Goal: Navigation & Orientation: Find specific page/section

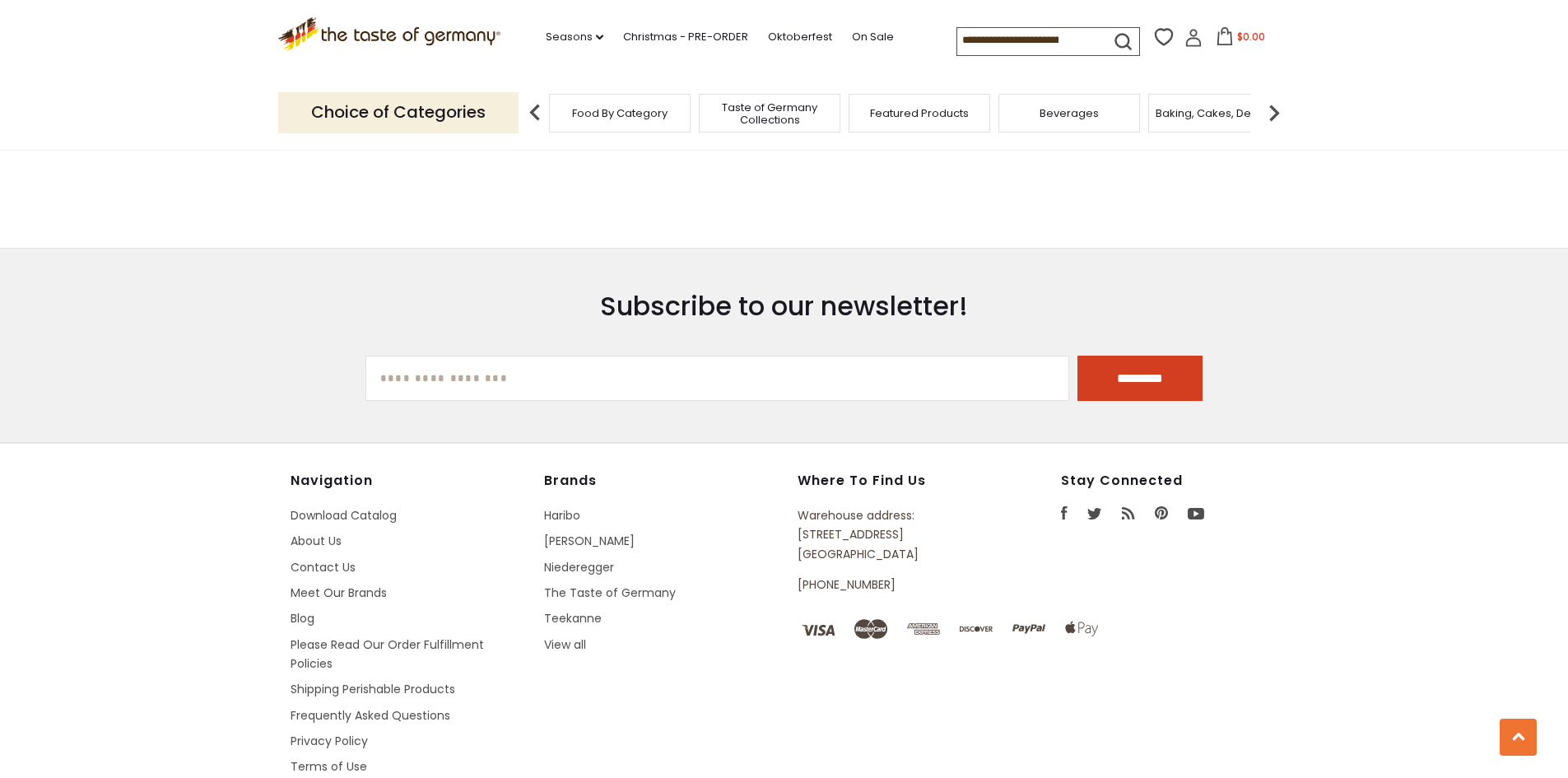
scroll to position [3956, 0]
click at [313, 557] on link "Contact Us" at bounding box center [323, 565] width 65 height 17
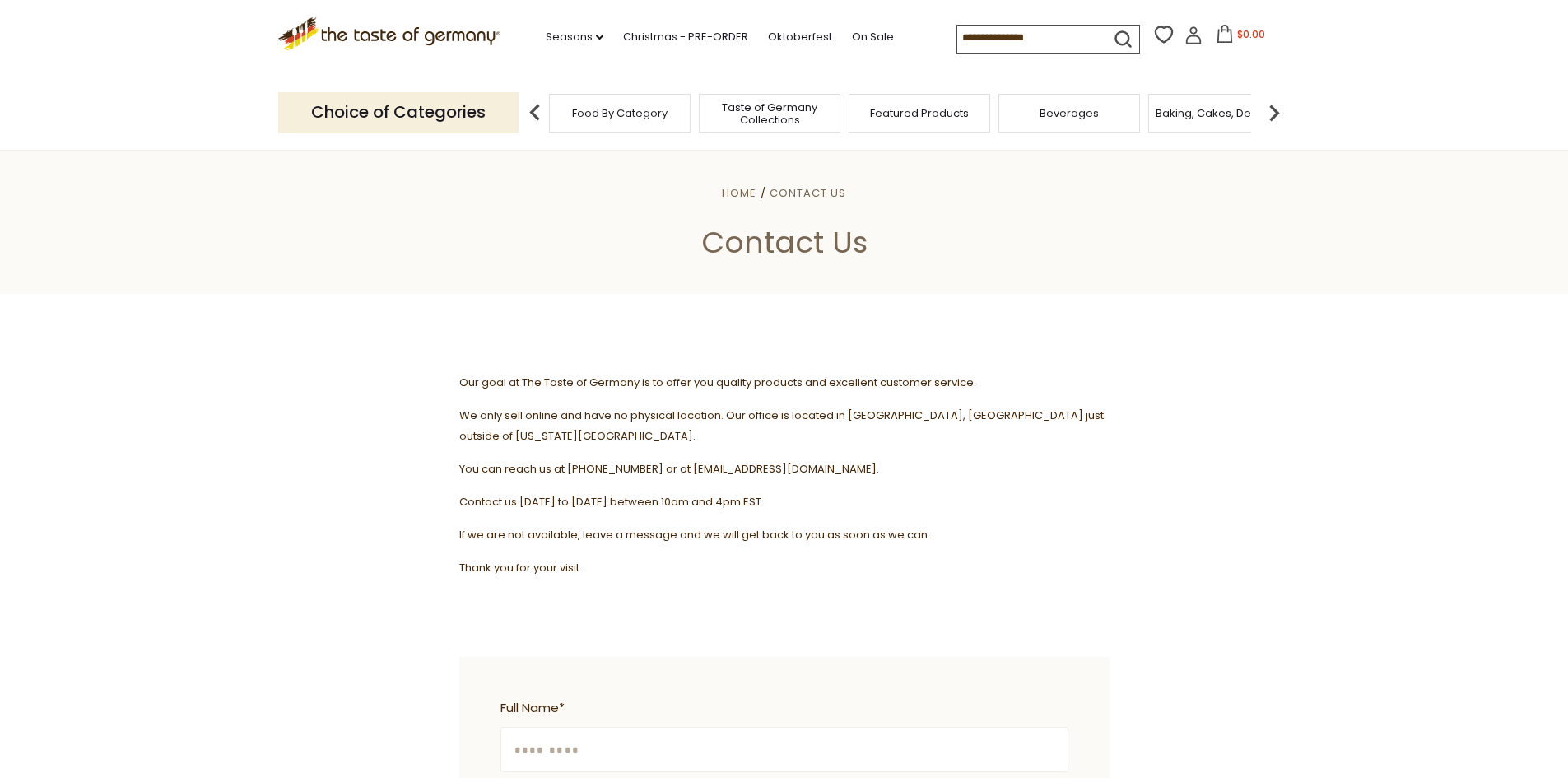
click at [633, 113] on span "Food By Category" at bounding box center [619, 113] width 96 height 12
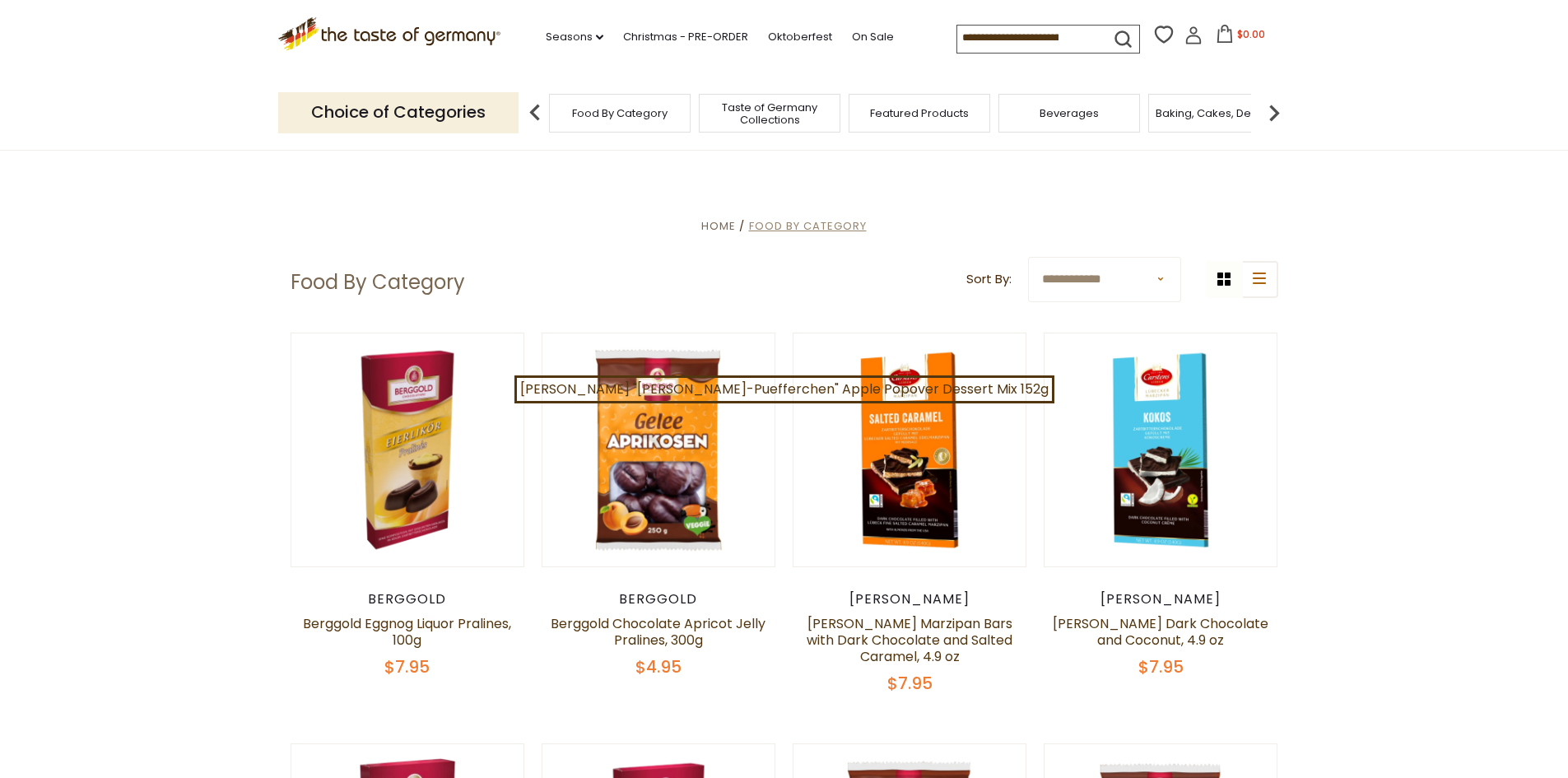
click at [813, 224] on span "Food By Category" at bounding box center [808, 225] width 118 height 16
click at [1178, 278] on select "**********" at bounding box center [1105, 279] width 153 height 45
click at [1174, 278] on select "**********" at bounding box center [1105, 279] width 153 height 45
click at [937, 114] on span "Featured Products" at bounding box center [920, 113] width 99 height 12
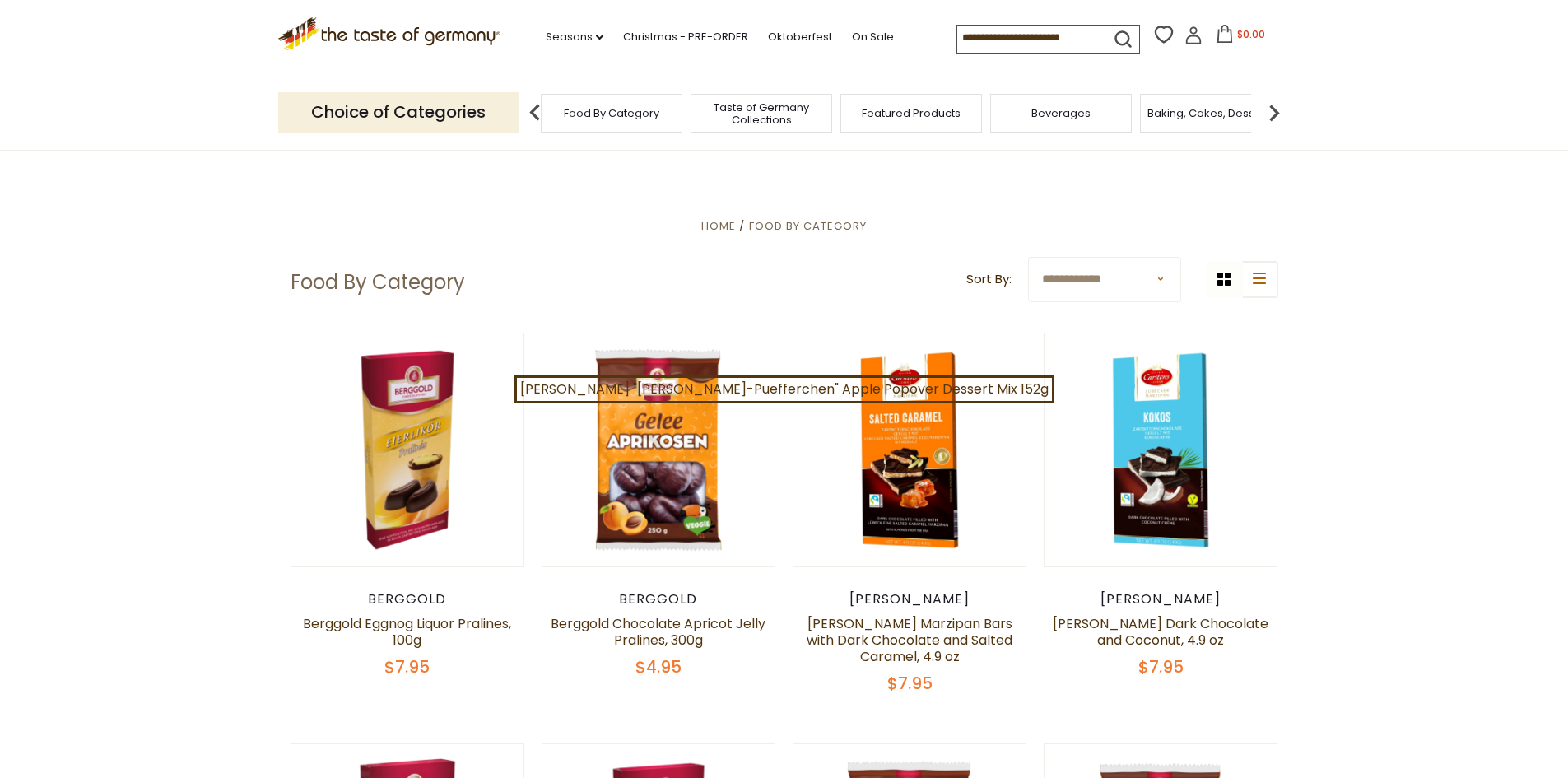
click at [910, 111] on span "Featured Products" at bounding box center [911, 113] width 99 height 12
click at [591, 121] on div "Food By Category" at bounding box center [612, 113] width 141 height 39
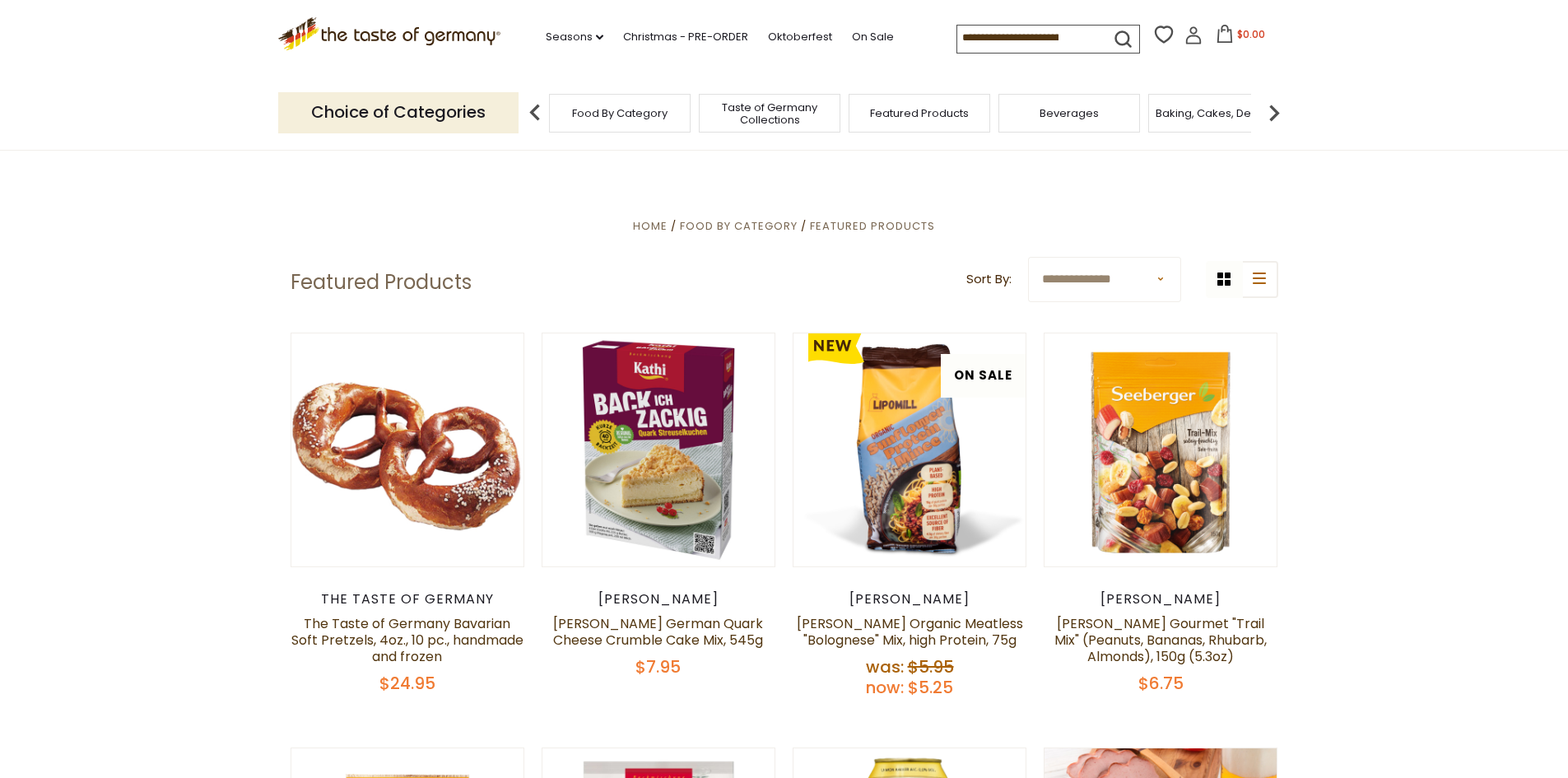
click at [536, 120] on img at bounding box center [535, 113] width 33 height 33
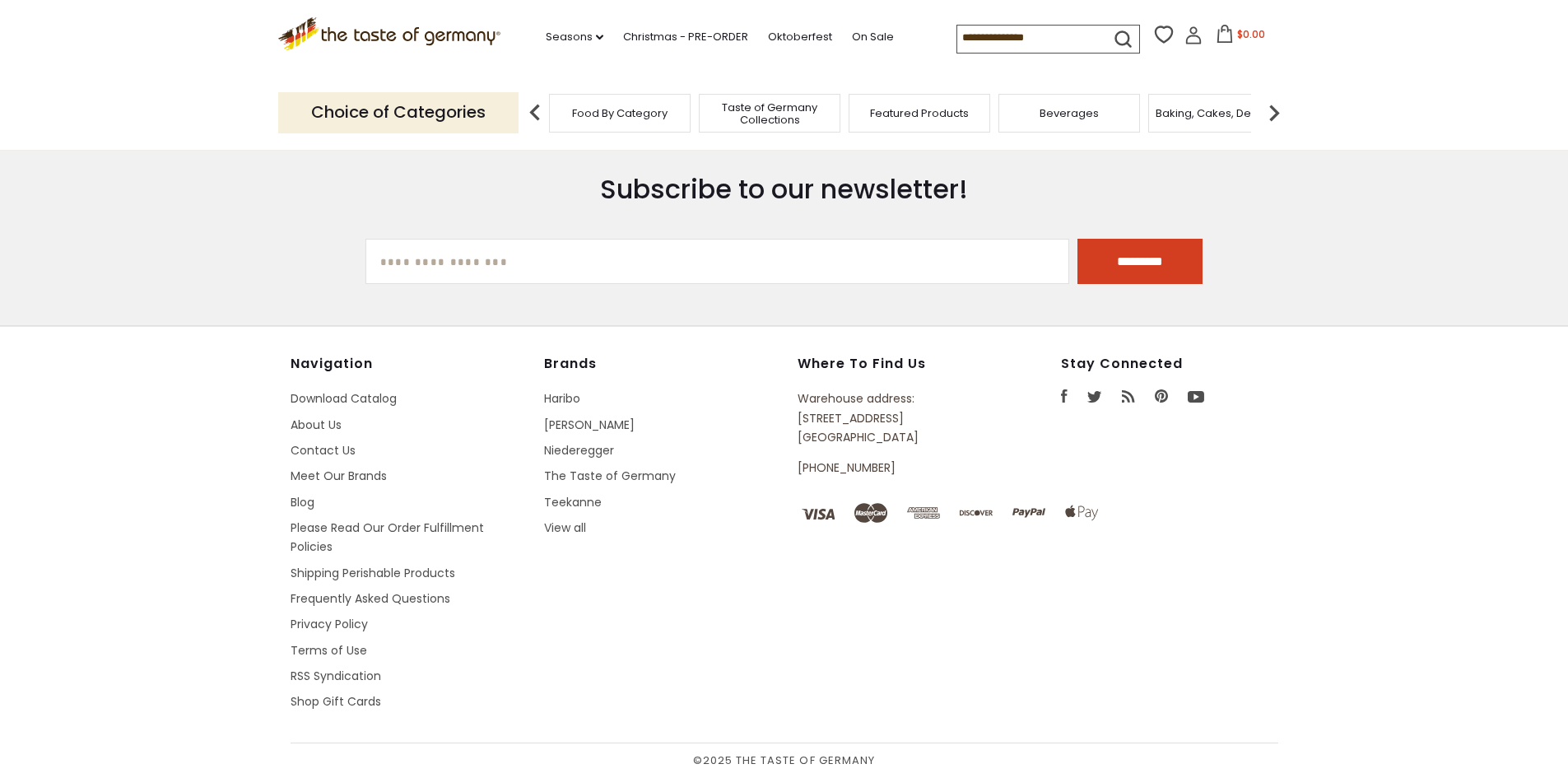
scroll to position [3940, 0]
